Goal: Navigation & Orientation: Go to known website

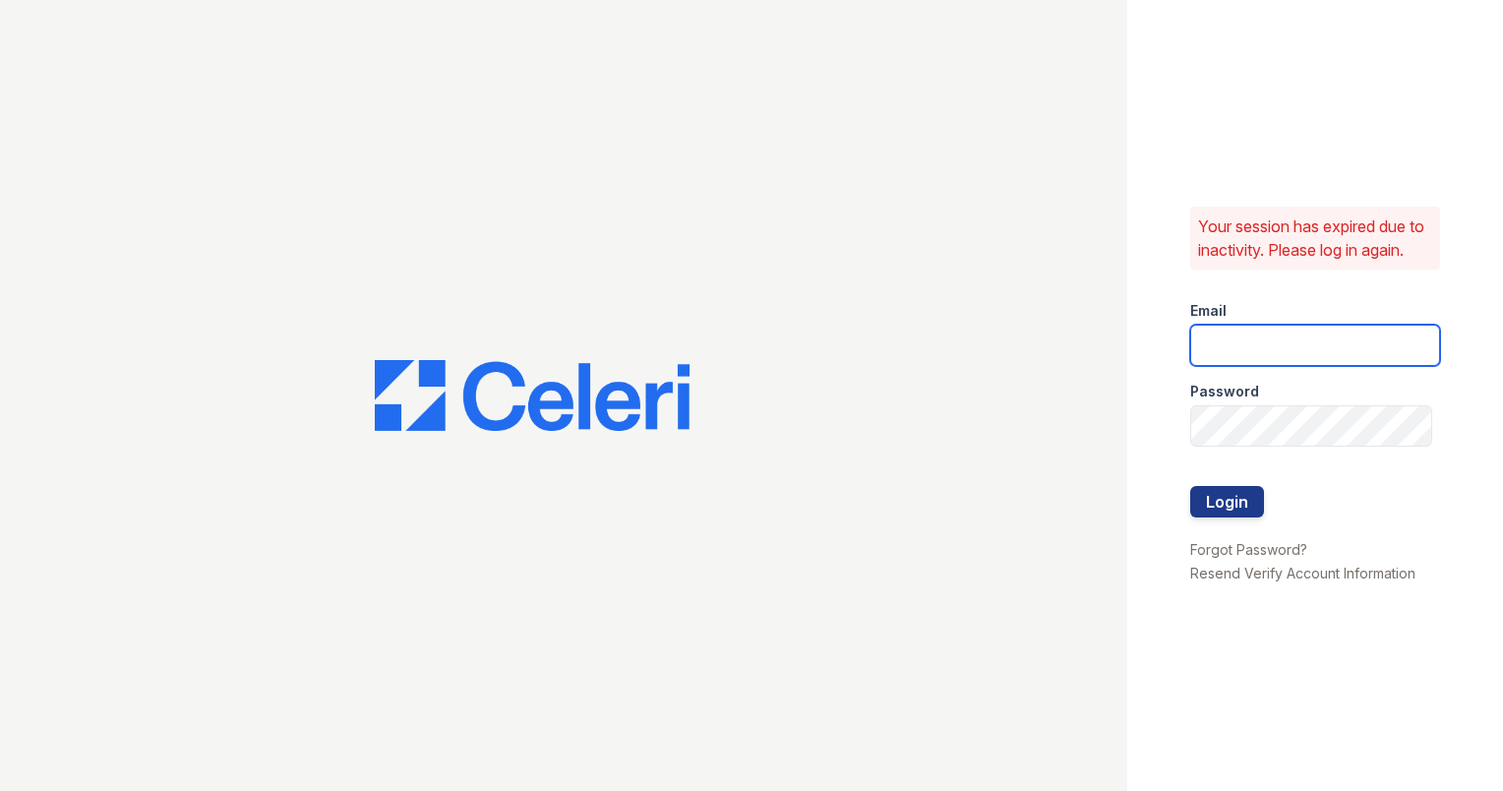
click at [1334, 347] on input "email" at bounding box center [1315, 345] width 250 height 41
type input "[PERSON_NAME][EMAIL_ADDRESS][DOMAIN_NAME]"
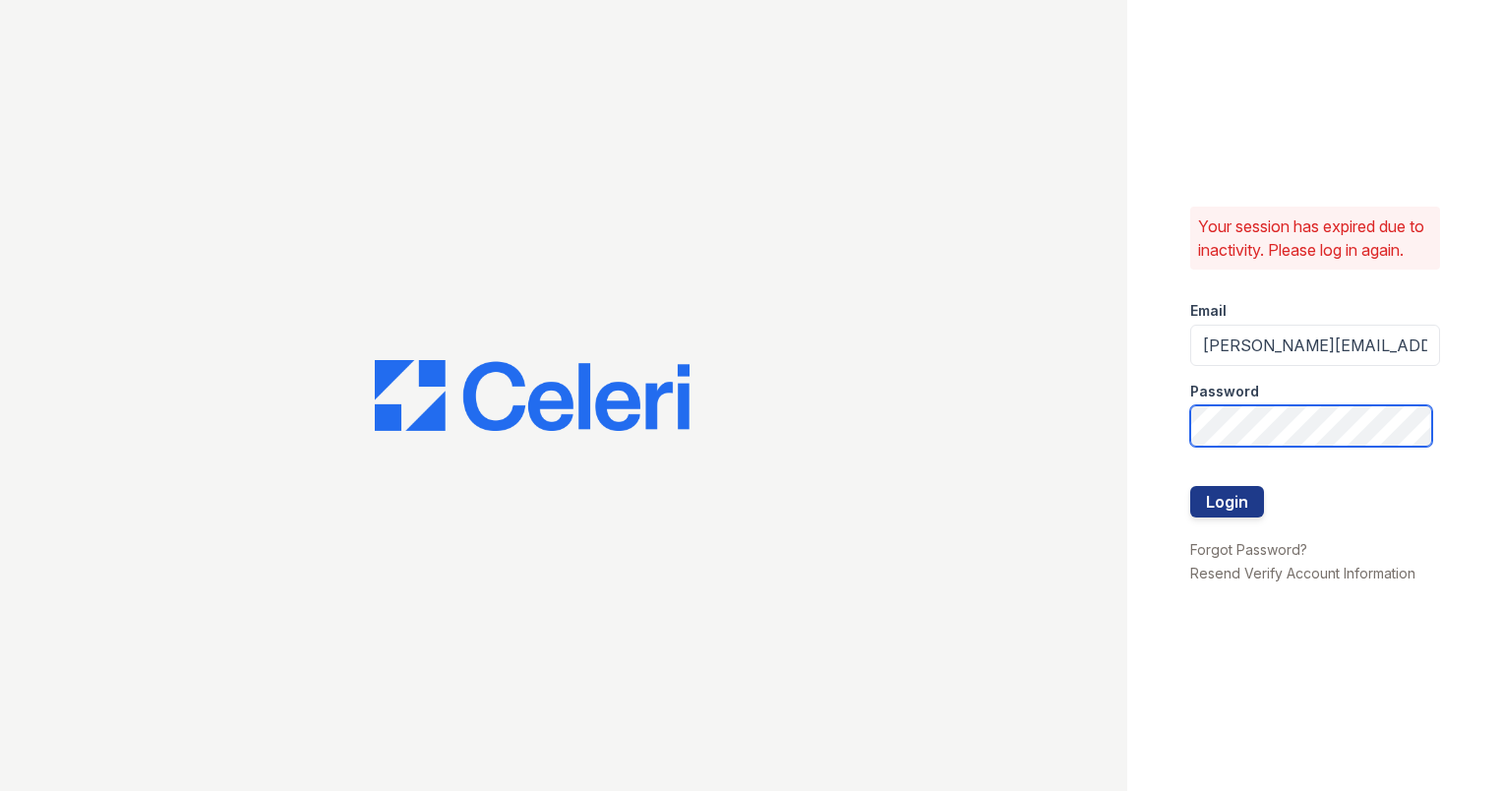
click at [1190, 486] on button "Login" at bounding box center [1227, 501] width 74 height 31
